Goal: Task Accomplishment & Management: Use online tool/utility

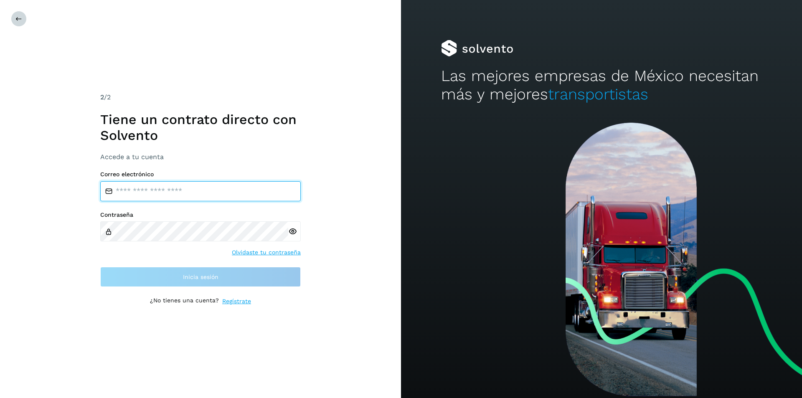
type input "**********"
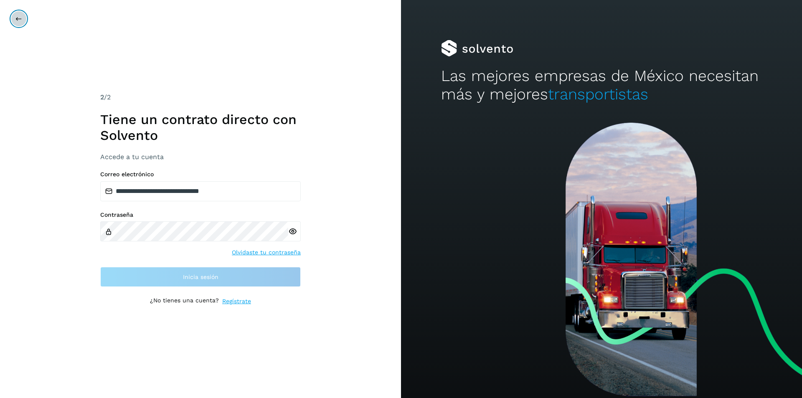
click at [17, 20] on icon at bounding box center [18, 18] width 7 height 7
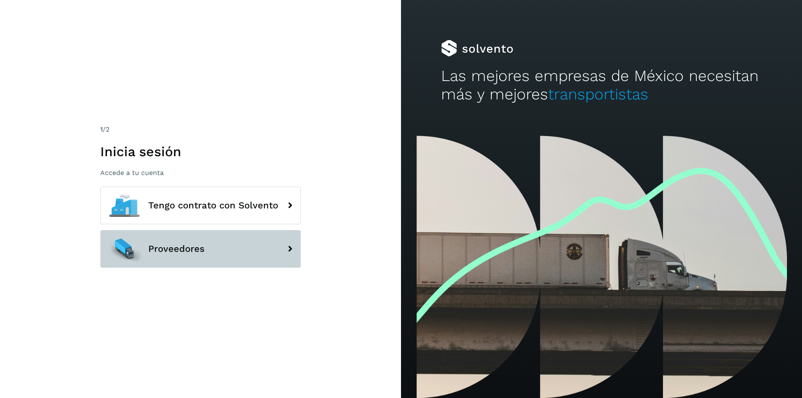
click at [207, 243] on button "Proveedores" at bounding box center [200, 249] width 201 height 38
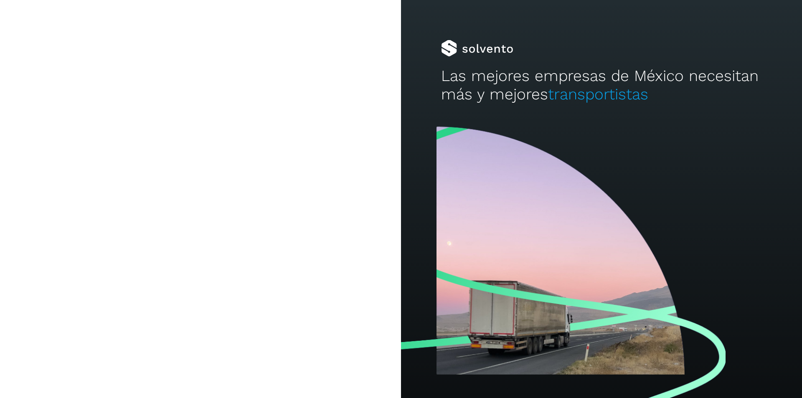
type input "**********"
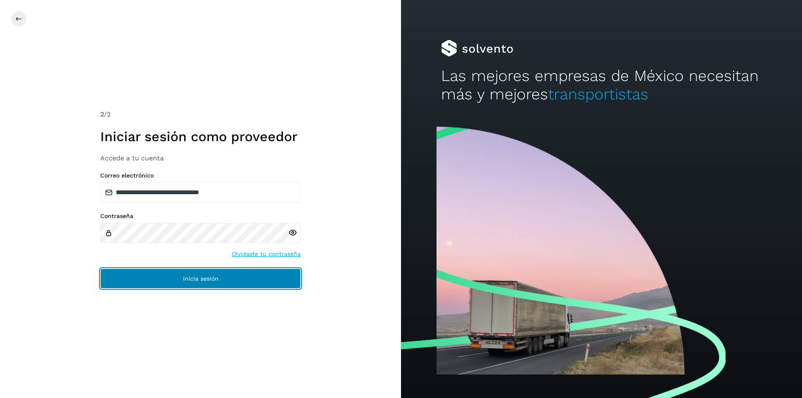
click at [177, 278] on button "Inicia sesión" at bounding box center [200, 279] width 201 height 20
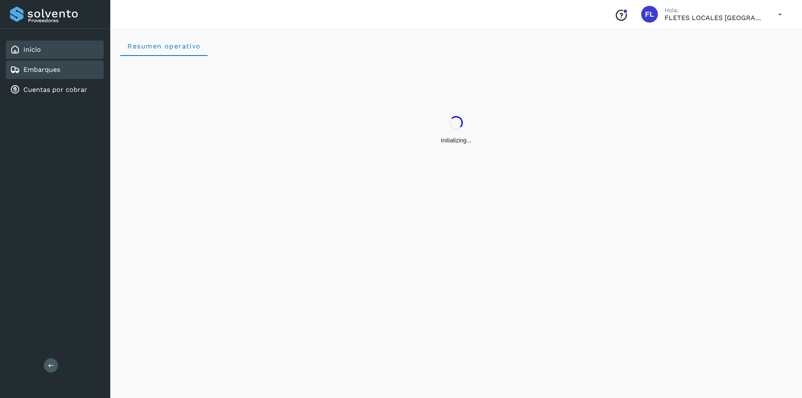
click at [57, 74] on div "Embarques" at bounding box center [35, 70] width 50 height 10
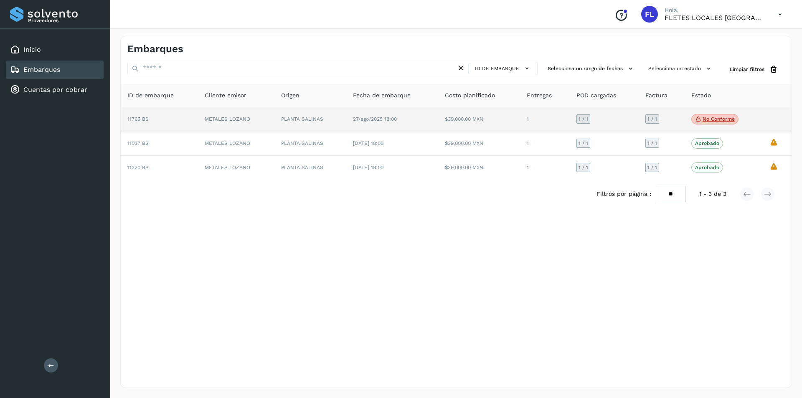
click at [709, 119] on p "No conforme" at bounding box center [719, 119] width 32 height 6
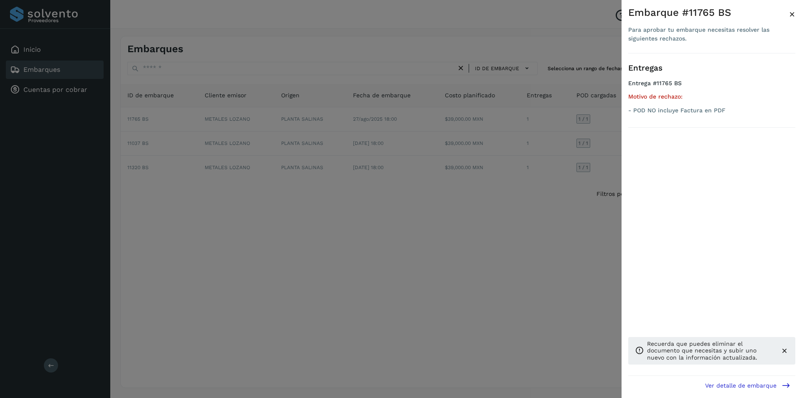
click at [790, 12] on span "×" at bounding box center [792, 14] width 6 height 12
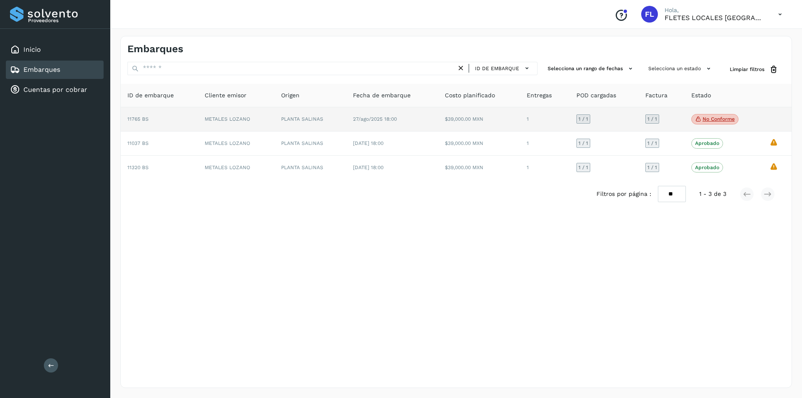
click at [243, 116] on td "METALES LOZANO" at bounding box center [236, 119] width 76 height 25
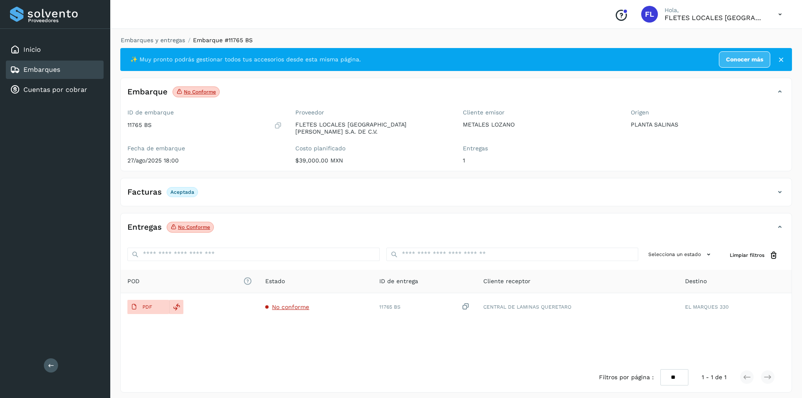
click at [185, 224] on p "No conforme" at bounding box center [194, 227] width 32 height 6
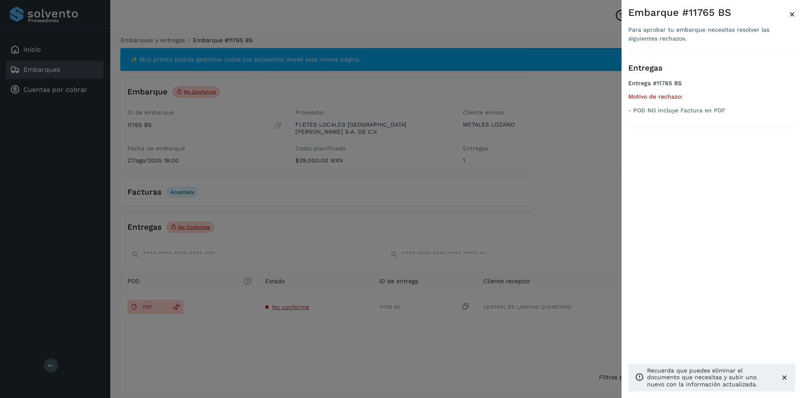
click at [185, 224] on div at bounding box center [401, 199] width 802 height 398
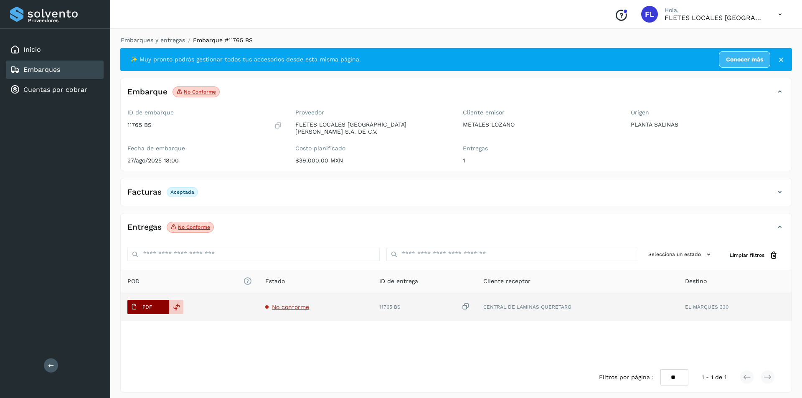
click at [152, 307] on span "PDF" at bounding box center [141, 306] width 28 height 13
click at [283, 304] on span "No conforme" at bounding box center [290, 307] width 37 height 7
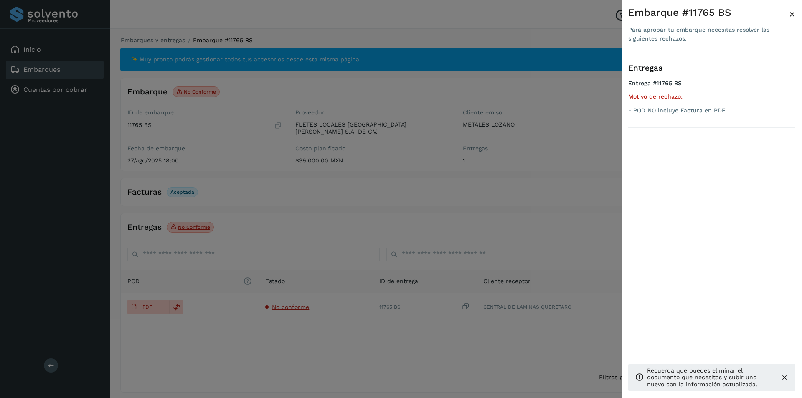
click at [785, 376] on icon at bounding box center [784, 377] width 8 height 8
click at [795, 20] on div "Embarque #11765 BS Para aprobar tu embarque necesitas resolver las siguientes r…" at bounding box center [712, 205] width 180 height 411
click at [791, 8] on button "×" at bounding box center [792, 14] width 6 height 15
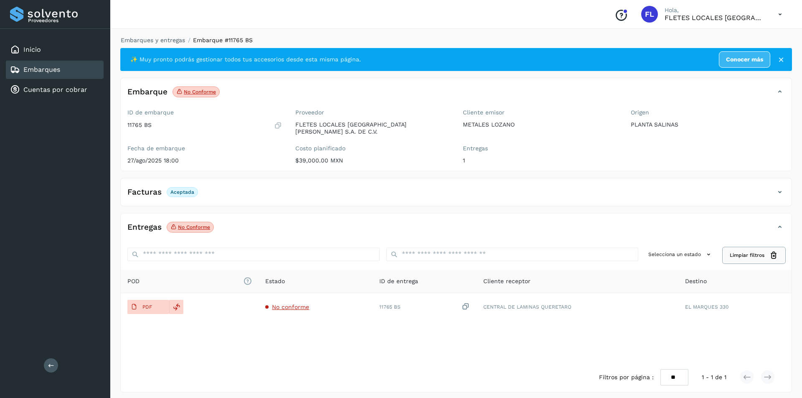
click at [762, 251] on span "Limpiar filtros" at bounding box center [747, 255] width 35 height 8
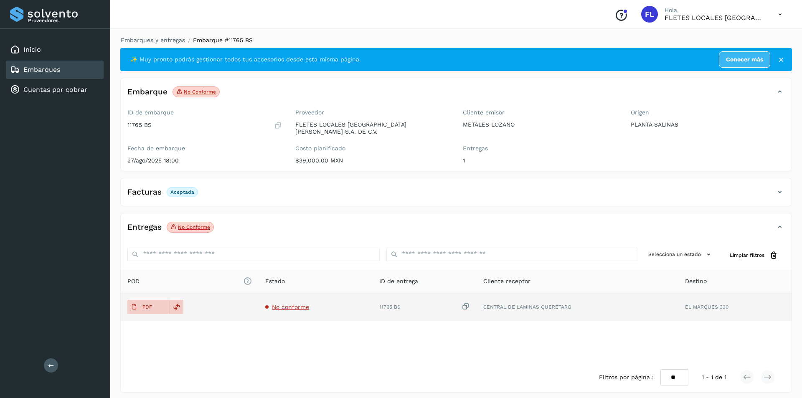
drag, startPoint x: 162, startPoint y: 296, endPoint x: 289, endPoint y: 304, distance: 127.2
click at [289, 304] on span "No conforme" at bounding box center [290, 307] width 37 height 7
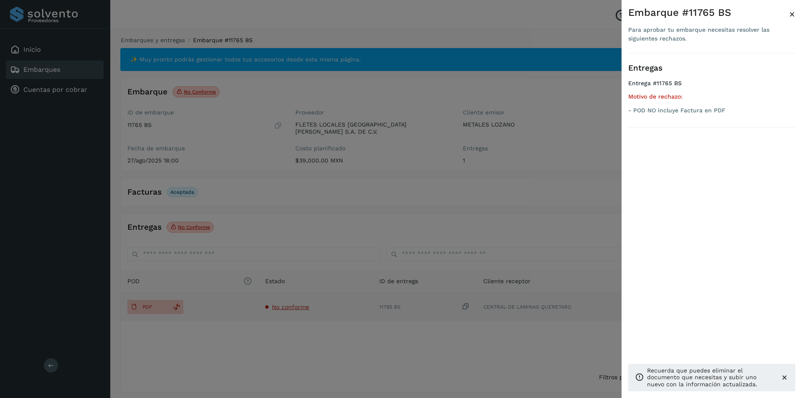
click at [289, 304] on div at bounding box center [401, 199] width 802 height 398
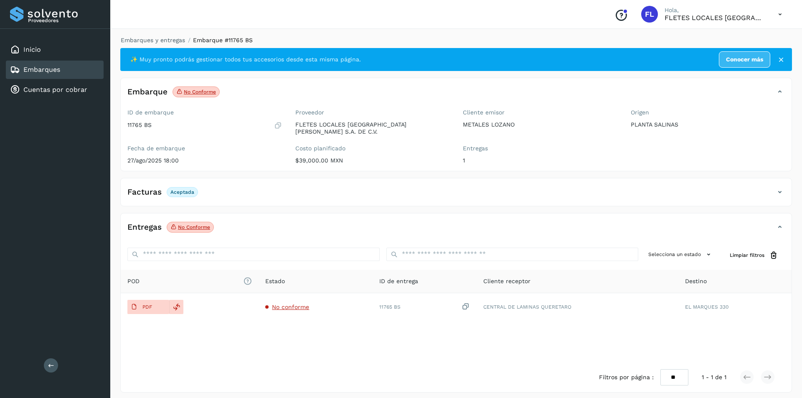
click at [778, 225] on icon at bounding box center [780, 227] width 10 height 10
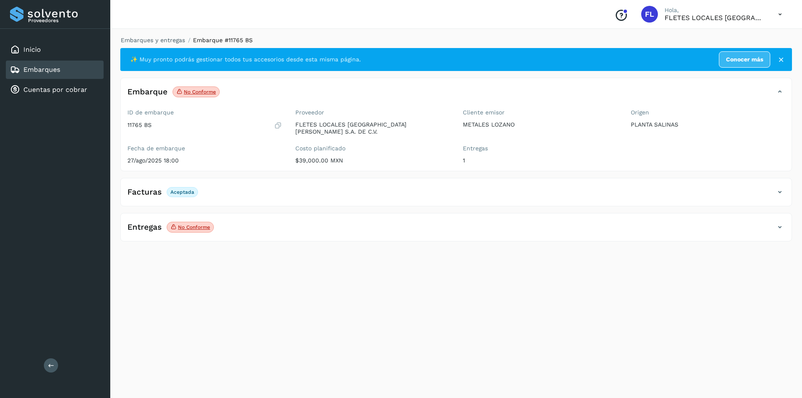
click at [778, 225] on icon at bounding box center [780, 227] width 10 height 10
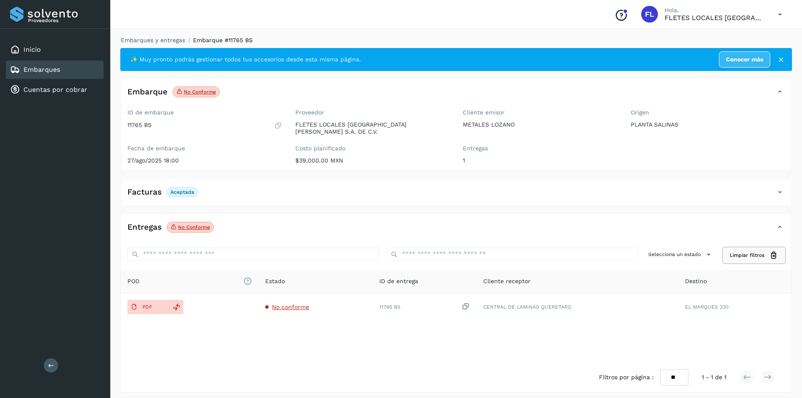
click at [775, 251] on icon at bounding box center [773, 255] width 9 height 9
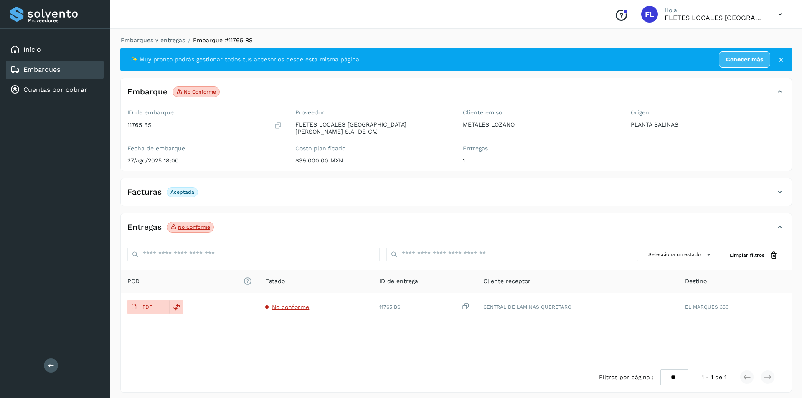
click at [131, 279] on span "POD El tamaño máximo de archivo es de 20 Mb." at bounding box center [189, 281] width 124 height 9
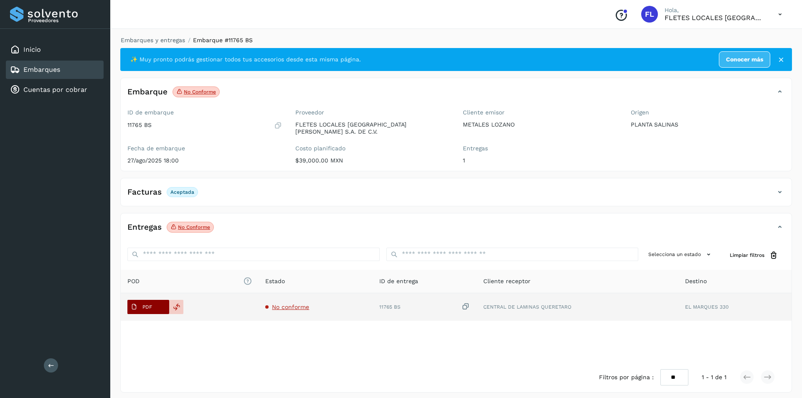
click at [132, 304] on icon at bounding box center [134, 307] width 7 height 7
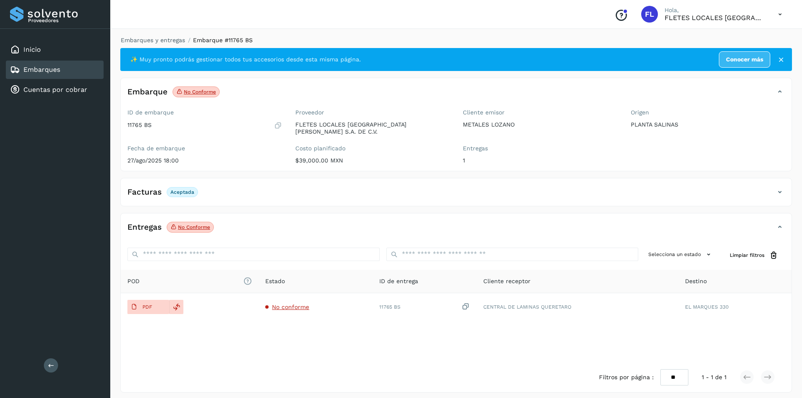
click at [317, 363] on div "Filtros por página : ** ** ** 1 - 1 de 1" at bounding box center [456, 378] width 671 height 30
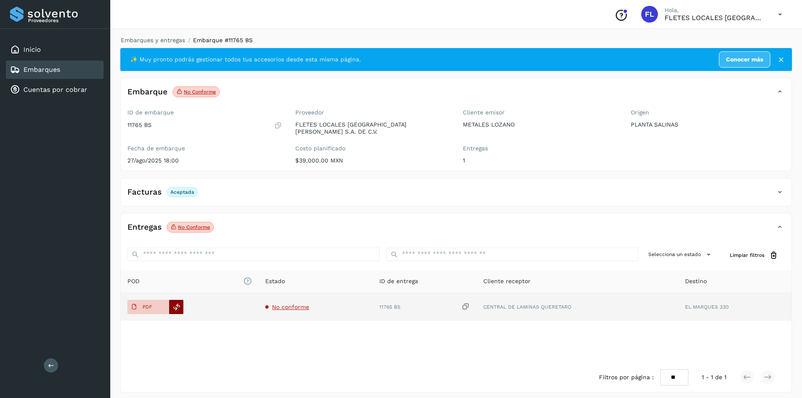
click at [173, 303] on icon at bounding box center [177, 307] width 8 height 8
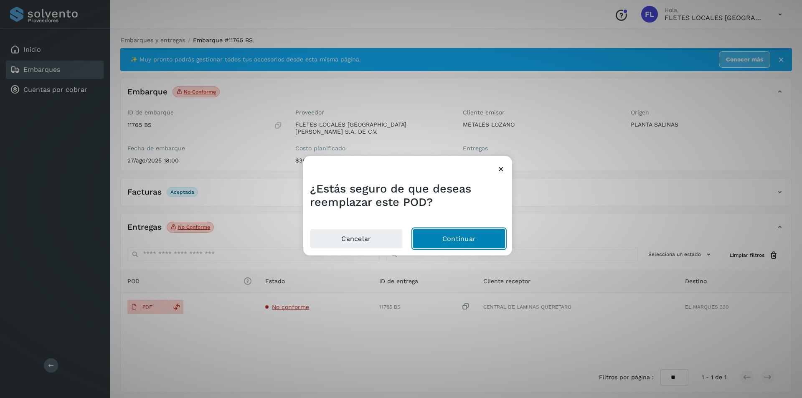
click at [448, 241] on button "Continuar" at bounding box center [459, 239] width 93 height 20
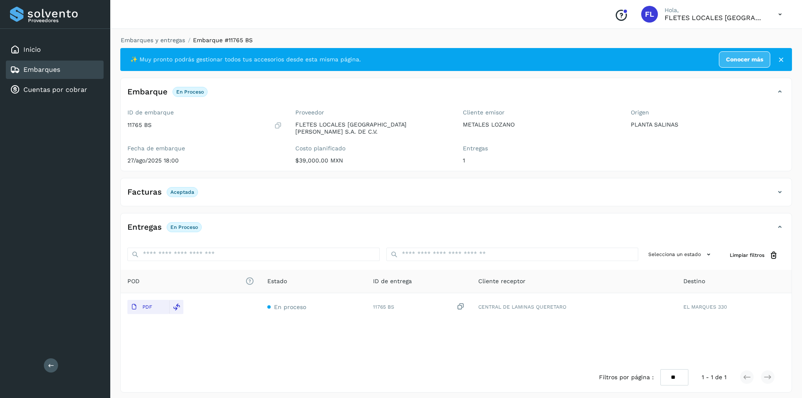
click at [781, 15] on icon at bounding box center [780, 14] width 17 height 17
click at [756, 41] on div "Cerrar sesión" at bounding box center [738, 38] width 99 height 16
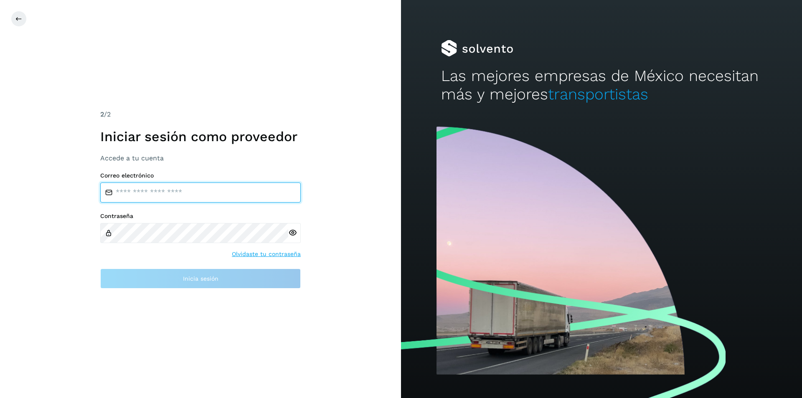
type input "**********"
